Goal: Find contact information: Find contact information

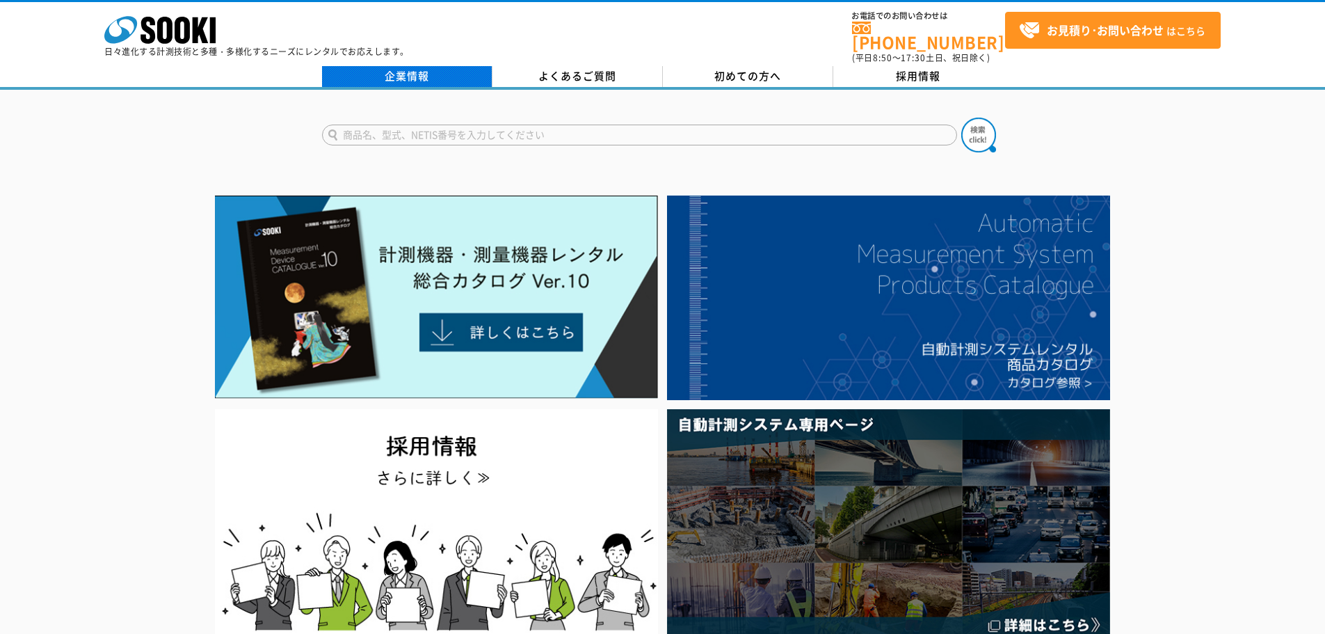
click at [444, 66] on link "企業情報" at bounding box center [407, 76] width 170 height 21
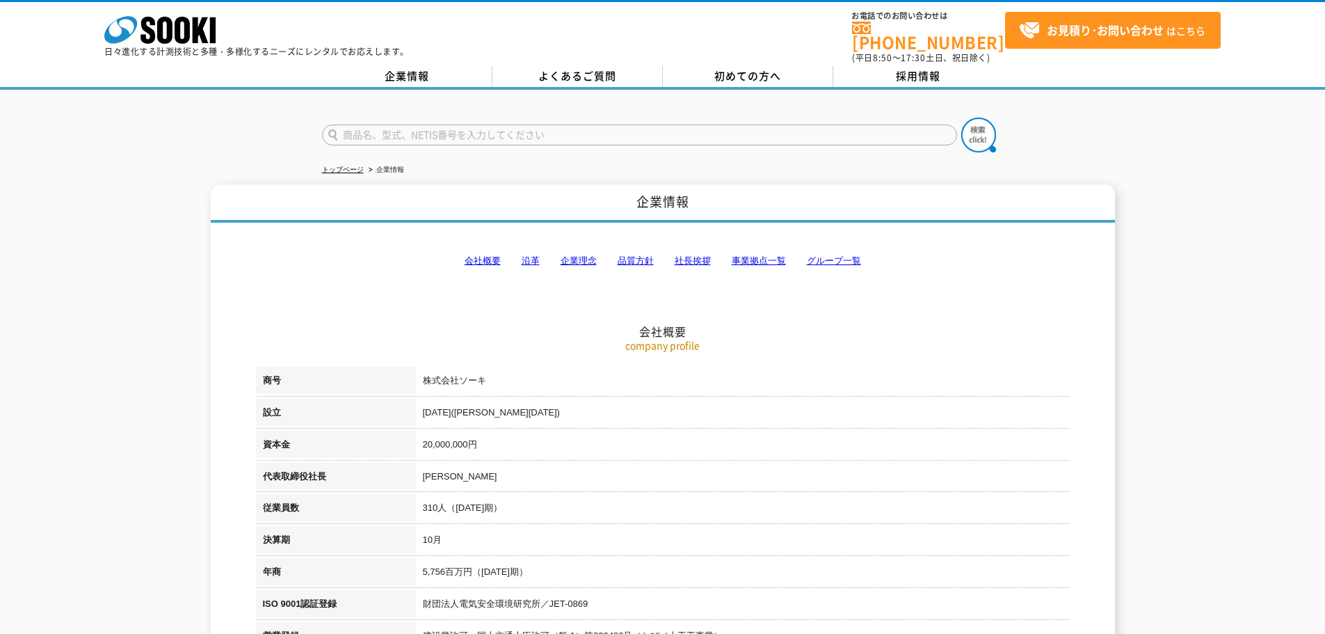
click at [749, 255] on link "事業拠点一覧" at bounding box center [759, 260] width 54 height 10
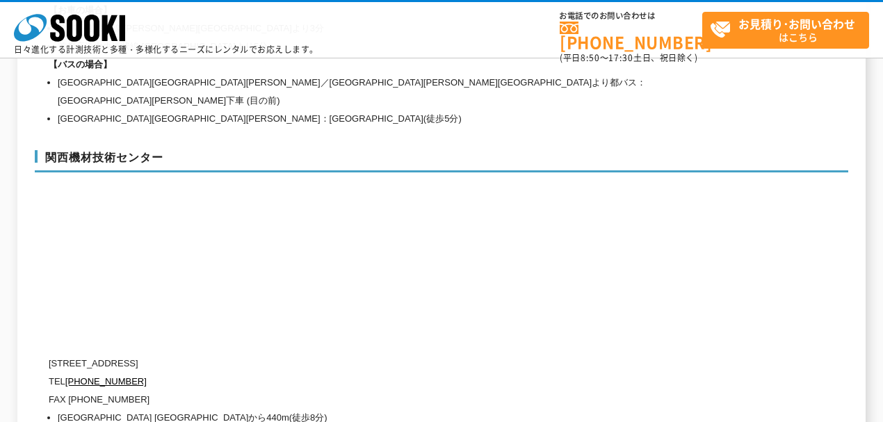
scroll to position [6177, 0]
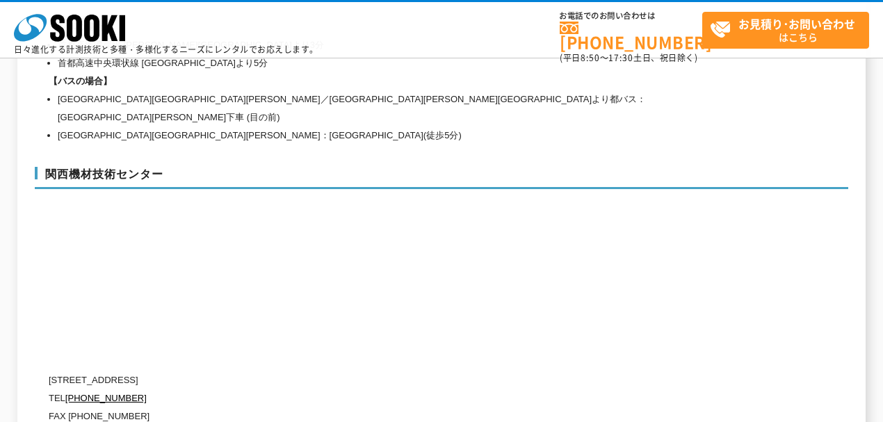
drag, startPoint x: 363, startPoint y: 244, endPoint x: 354, endPoint y: 227, distance: 19.6
click at [354, 227] on div "関西機材技術センター [STREET_ADDRESS] [PHONE_NUMBER] FAX [PHONE_NUMBER] [GEOGRAPHIC_DATA]…" at bounding box center [442, 302] width 814 height 299
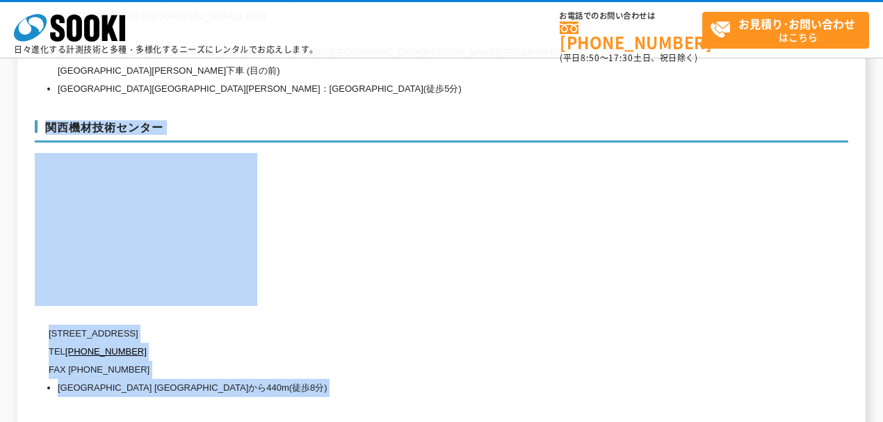
drag, startPoint x: 26, startPoint y: 76, endPoint x: 273, endPoint y: 360, distance: 376.2
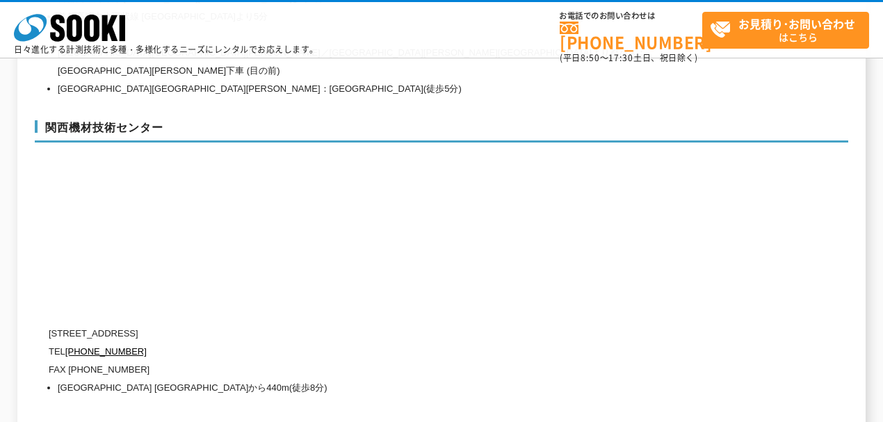
click at [733, 294] on h2 "グループ一覧" at bounding box center [442, 371] width 814 height 154
drag, startPoint x: 426, startPoint y: 172, endPoint x: 424, endPoint y: 182, distance: 9.1
click at [426, 172] on div "関西機材技術センター [STREET_ADDRESS] [PHONE_NUMBER] FAX [PHONE_NUMBER] [GEOGRAPHIC_DATA]…" at bounding box center [442, 255] width 814 height 299
drag, startPoint x: 225, startPoint y: 284, endPoint x: 50, endPoint y: 277, distance: 175.4
click at [50, 325] on p "[STREET_ADDRESS]" at bounding box center [383, 334] width 668 height 18
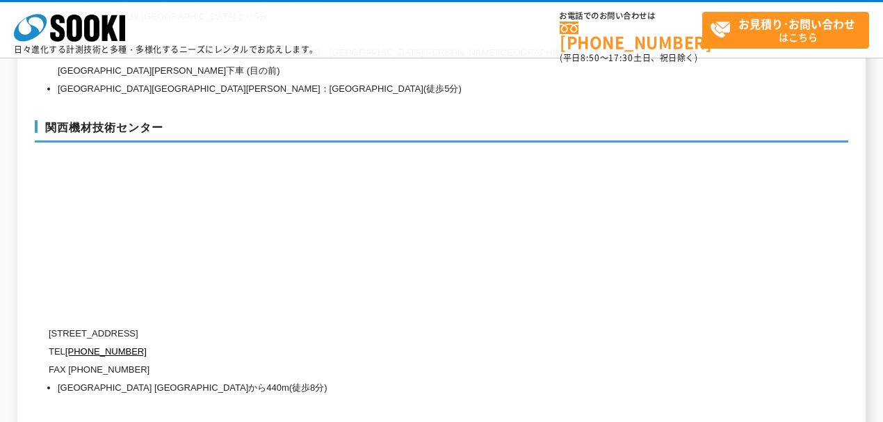
copy p "[STREET_ADDRESS]"
drag, startPoint x: 135, startPoint y: 300, endPoint x: 50, endPoint y: 299, distance: 84.9
click at [50, 343] on p "TEL [PHONE_NUMBER]" at bounding box center [383, 352] width 668 height 18
copy p "TEL [PHONE_NUMBER]"
